Goal: Information Seeking & Learning: Learn about a topic

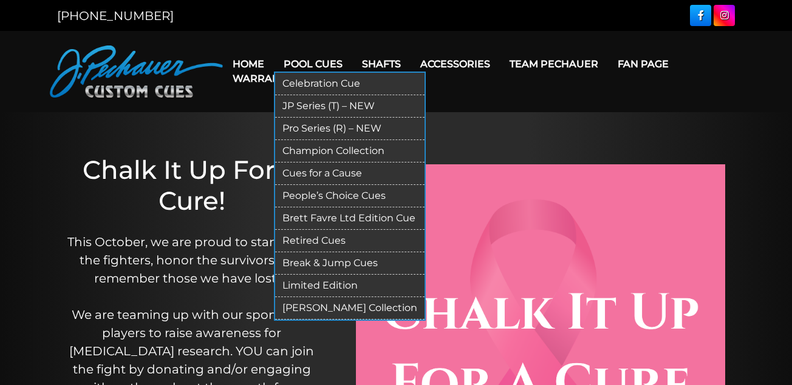
click at [318, 242] on link "Retired Cues" at bounding box center [349, 241] width 149 height 22
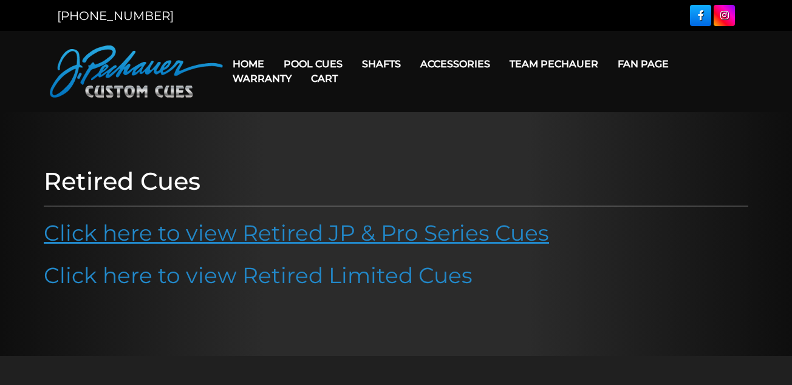
click at [339, 232] on link "Click here to view Retired JP & Pro Series Cues" at bounding box center [296, 233] width 505 height 27
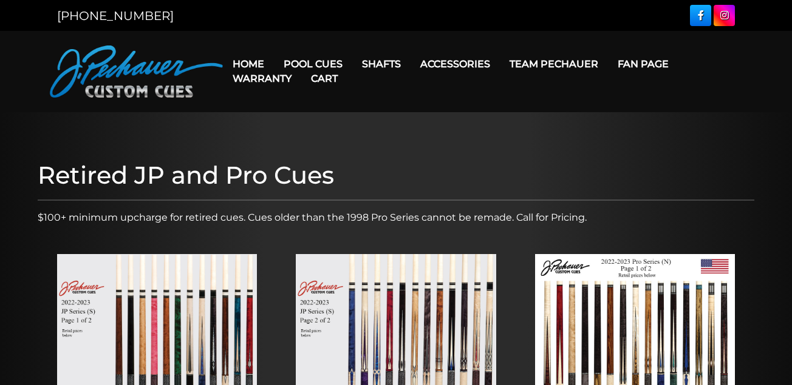
scroll to position [197, 0]
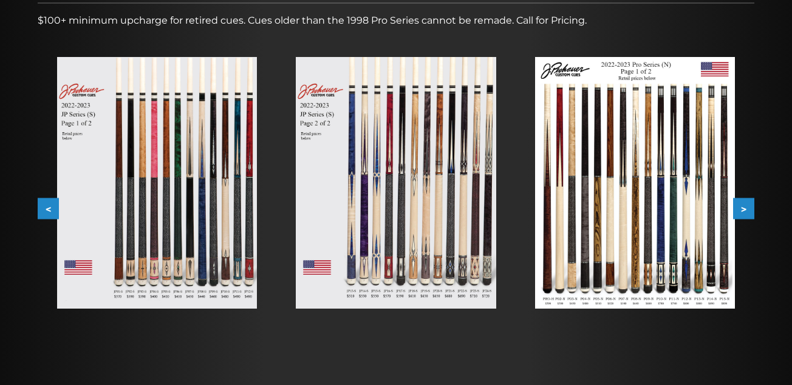
click at [746, 210] on button ">" at bounding box center [743, 208] width 21 height 21
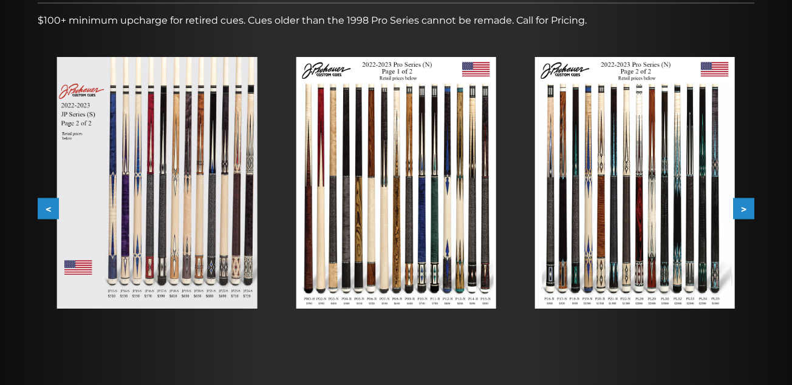
click at [42, 205] on button "<" at bounding box center [48, 208] width 21 height 21
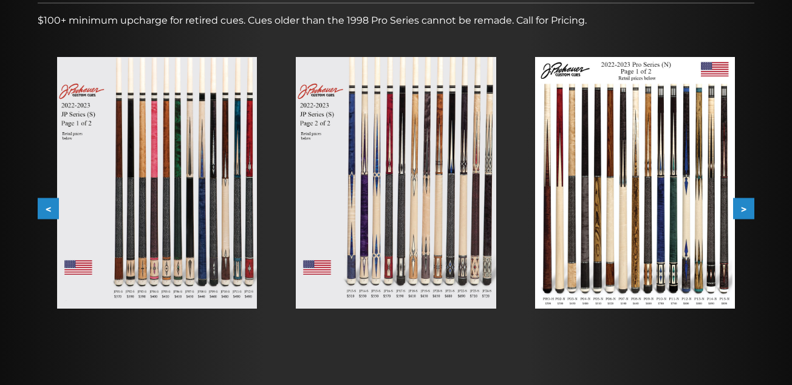
click at [42, 205] on button "<" at bounding box center [48, 208] width 21 height 21
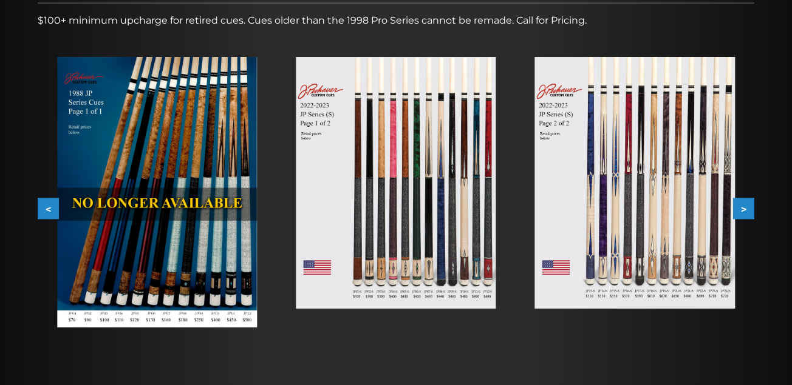
click at [751, 206] on button ">" at bounding box center [743, 208] width 21 height 21
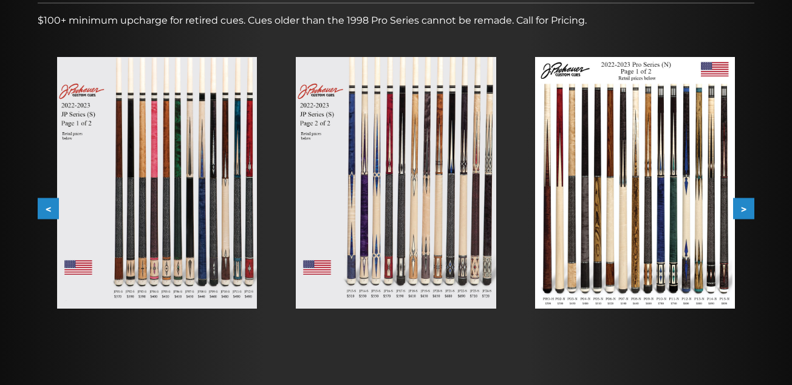
click at [751, 206] on button ">" at bounding box center [743, 208] width 21 height 21
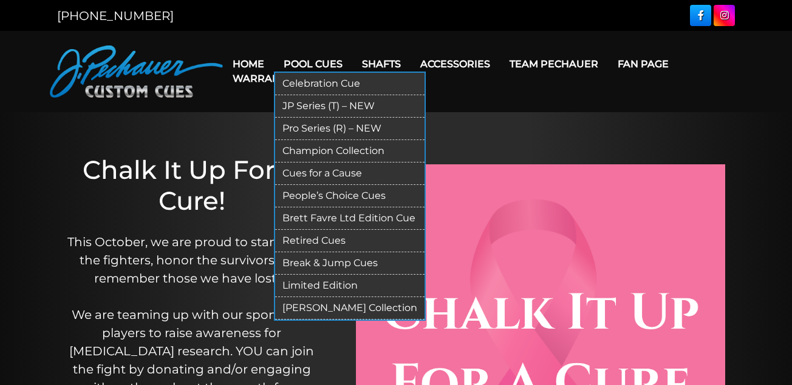
click at [315, 128] on link "Pro Series (R) – NEW" at bounding box center [349, 129] width 149 height 22
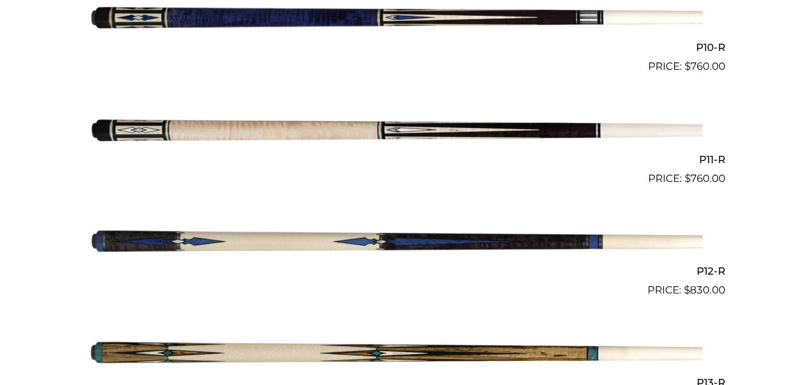
scroll to position [1425, 0]
